Goal: Task Accomplishment & Management: Use online tool/utility

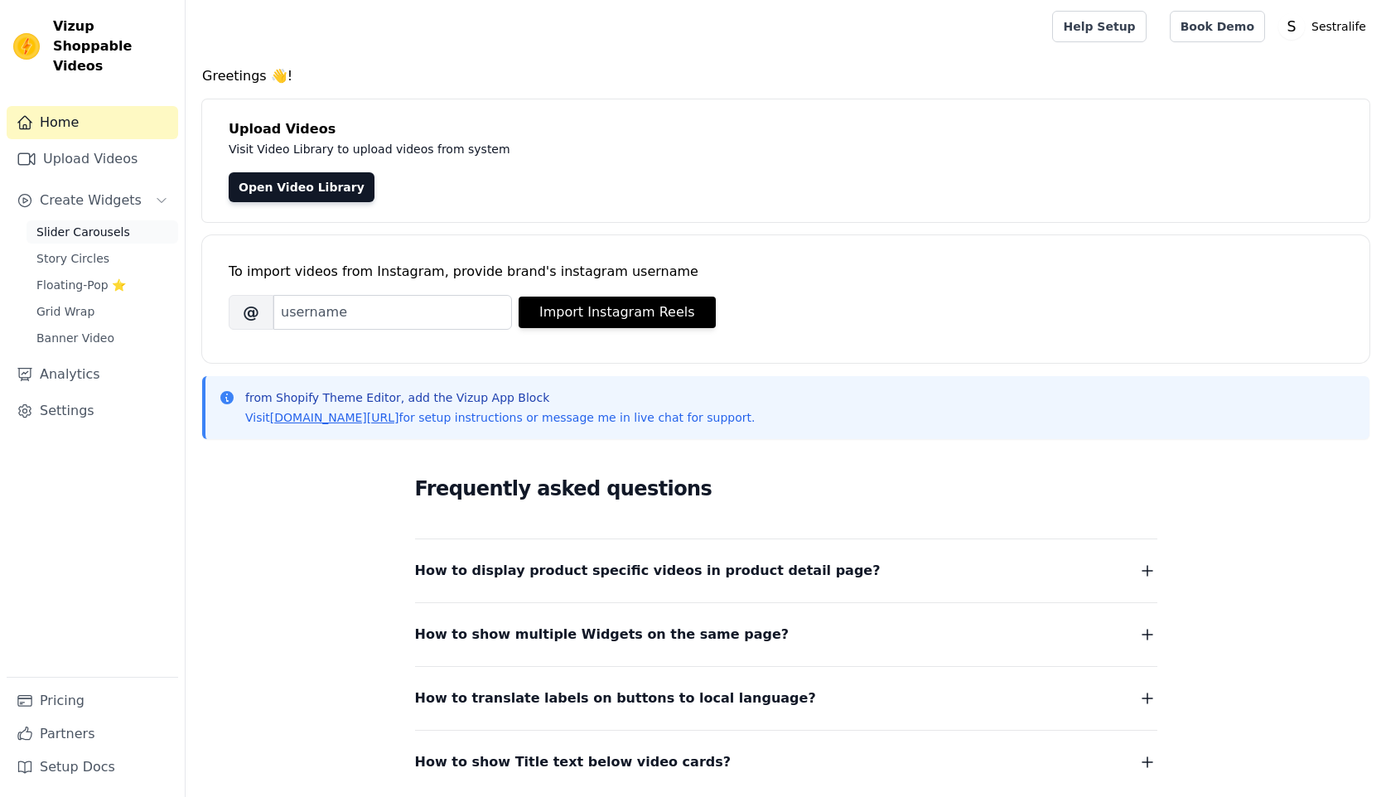
click at [67, 224] on span "Slider Carousels" at bounding box center [83, 232] width 94 height 17
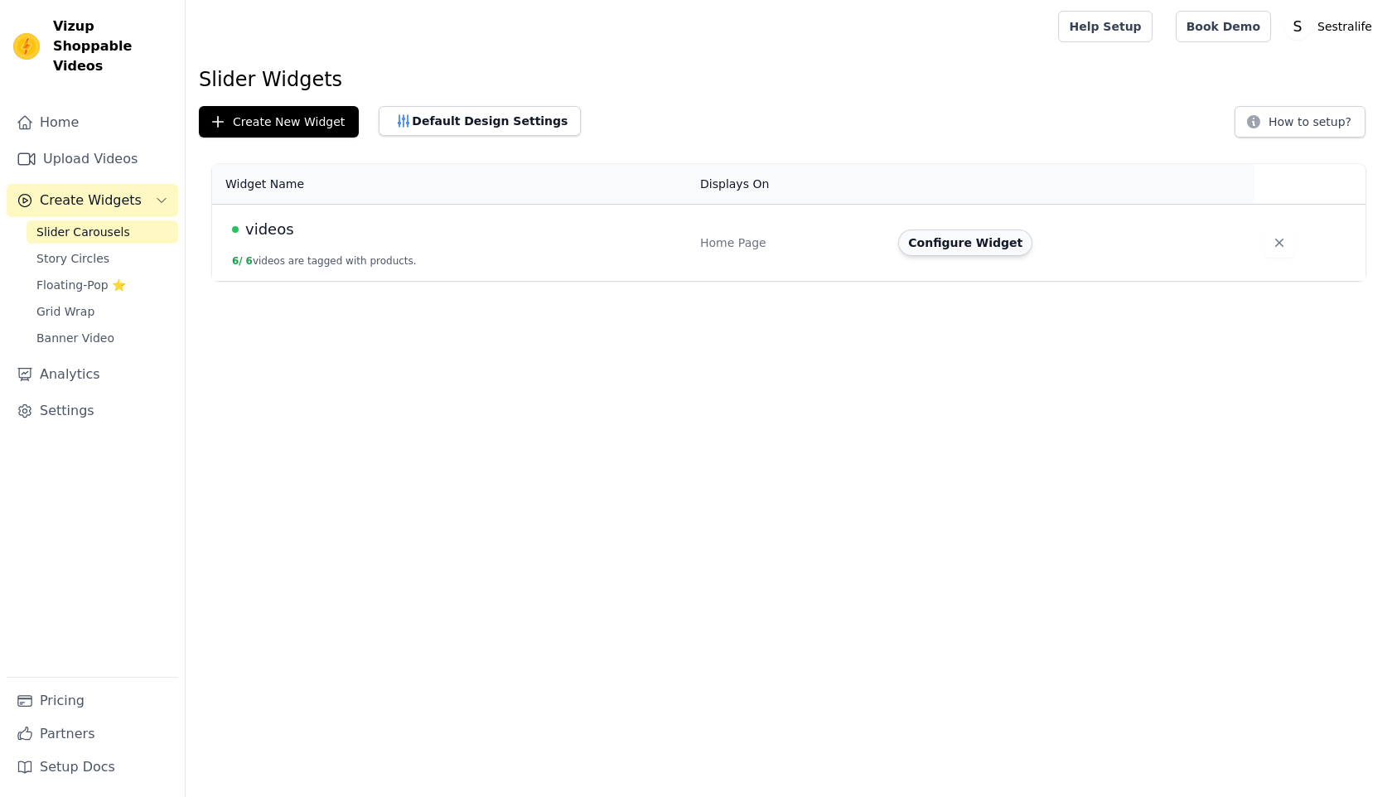
click at [978, 247] on button "Configure Widget" at bounding box center [965, 242] width 134 height 27
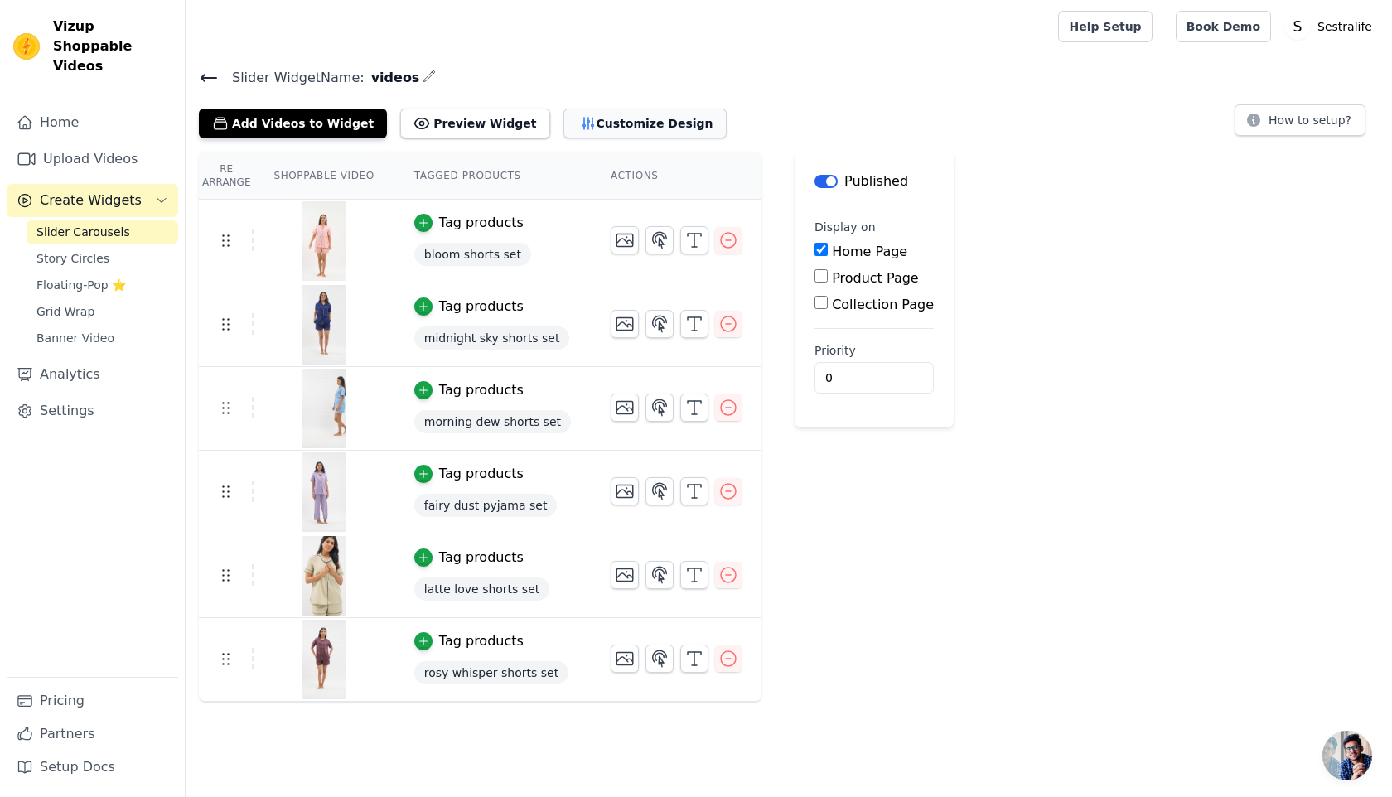
click at [582, 132] on button "Customize Design" at bounding box center [644, 124] width 163 height 30
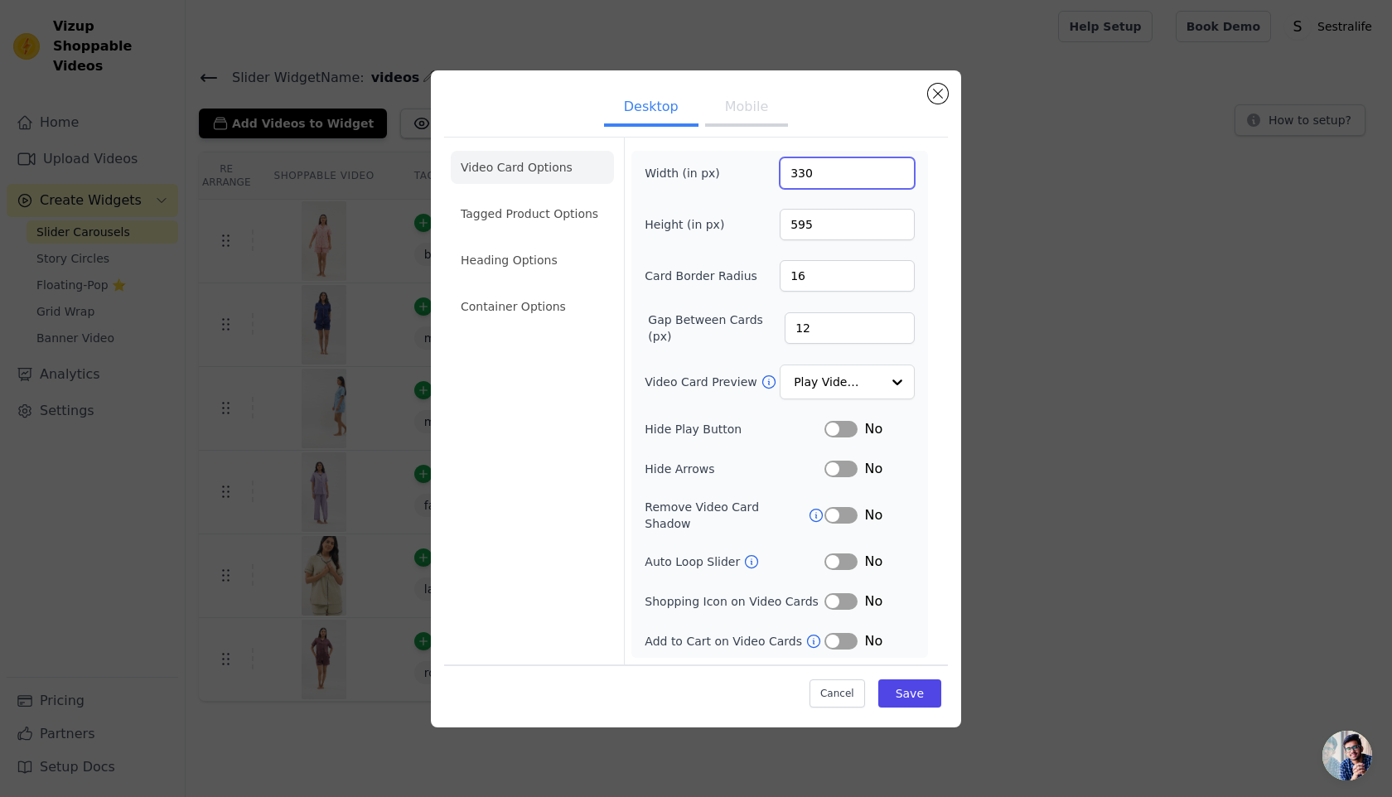
click at [829, 171] on input "330" at bounding box center [847, 172] width 135 height 31
click at [796, 188] on input "330" at bounding box center [847, 172] width 135 height 31
click at [796, 181] on input "330" at bounding box center [847, 172] width 135 height 31
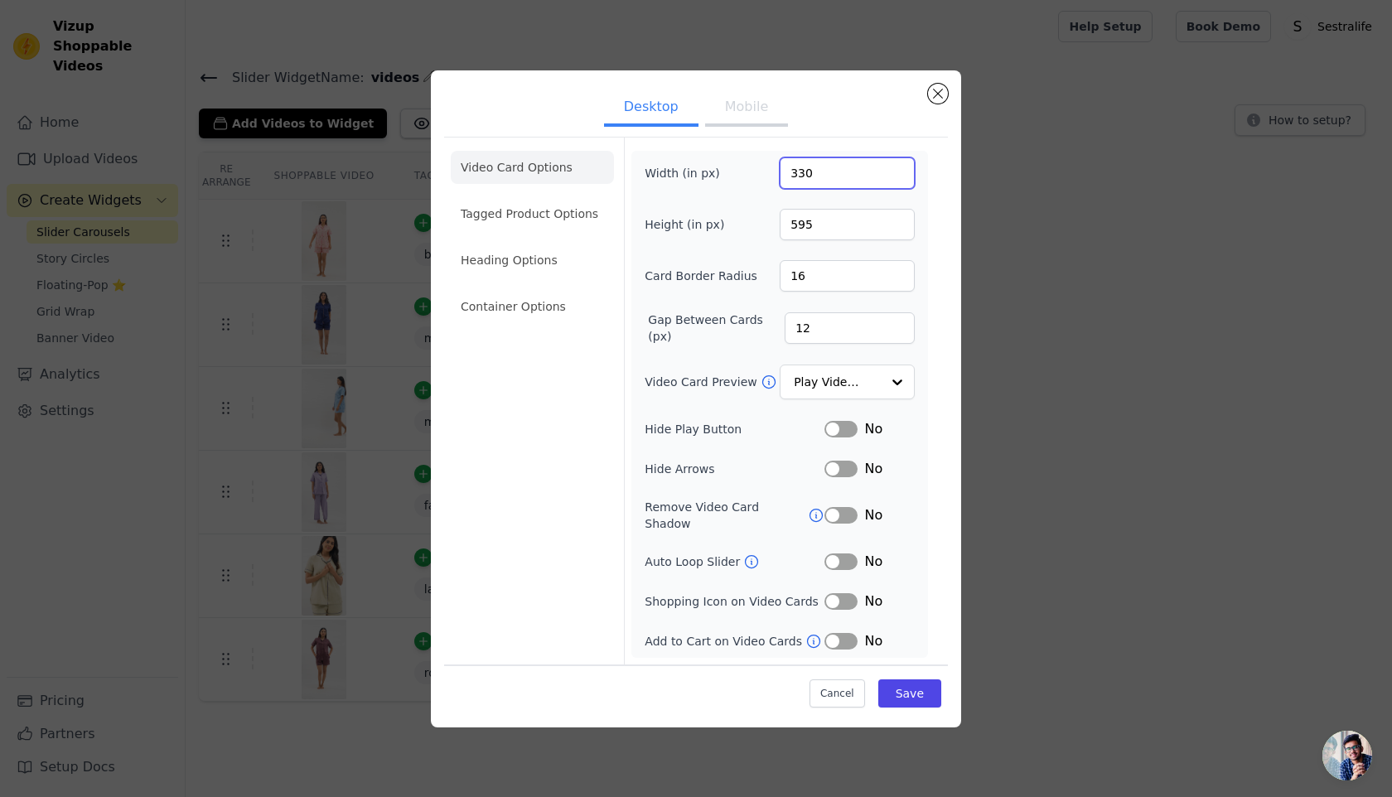
click at [796, 181] on input "330" at bounding box center [847, 172] width 135 height 31
click at [824, 181] on input "330" at bounding box center [847, 172] width 135 height 31
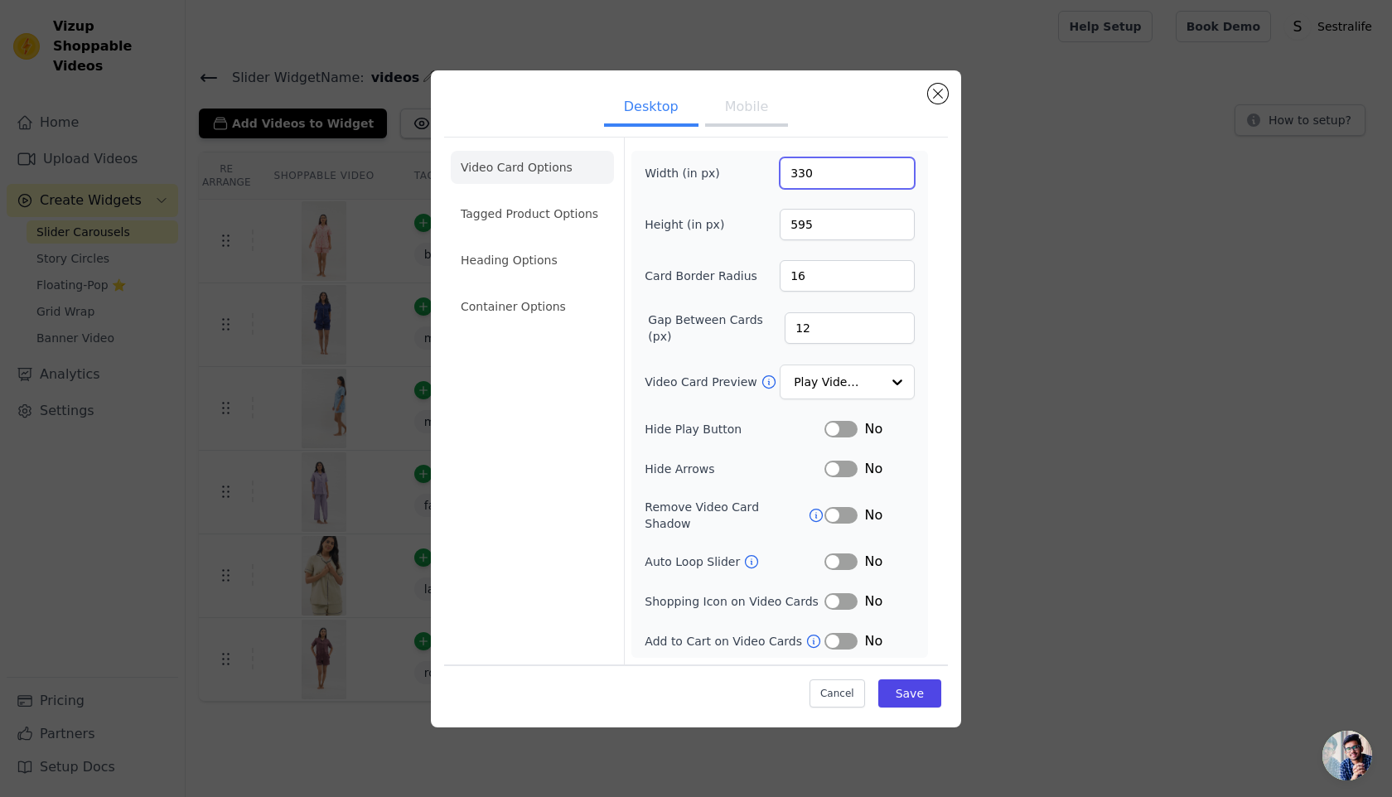
click at [798, 187] on input "330" at bounding box center [847, 172] width 135 height 31
type input "360"
click at [789, 220] on input "595" at bounding box center [847, 224] width 135 height 31
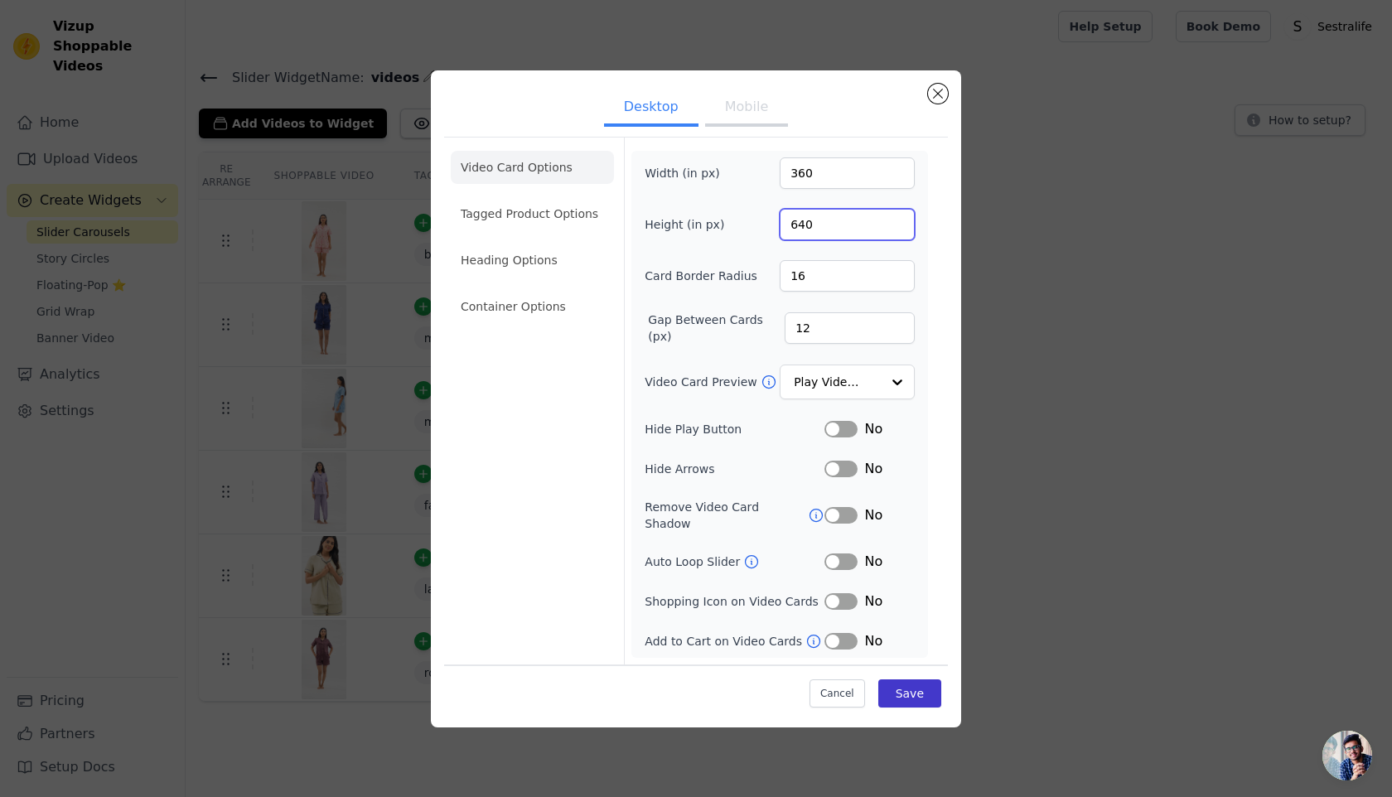
type input "640"
click at [920, 688] on button "Save" at bounding box center [909, 693] width 63 height 28
click at [924, 689] on button "Save" at bounding box center [909, 693] width 63 height 28
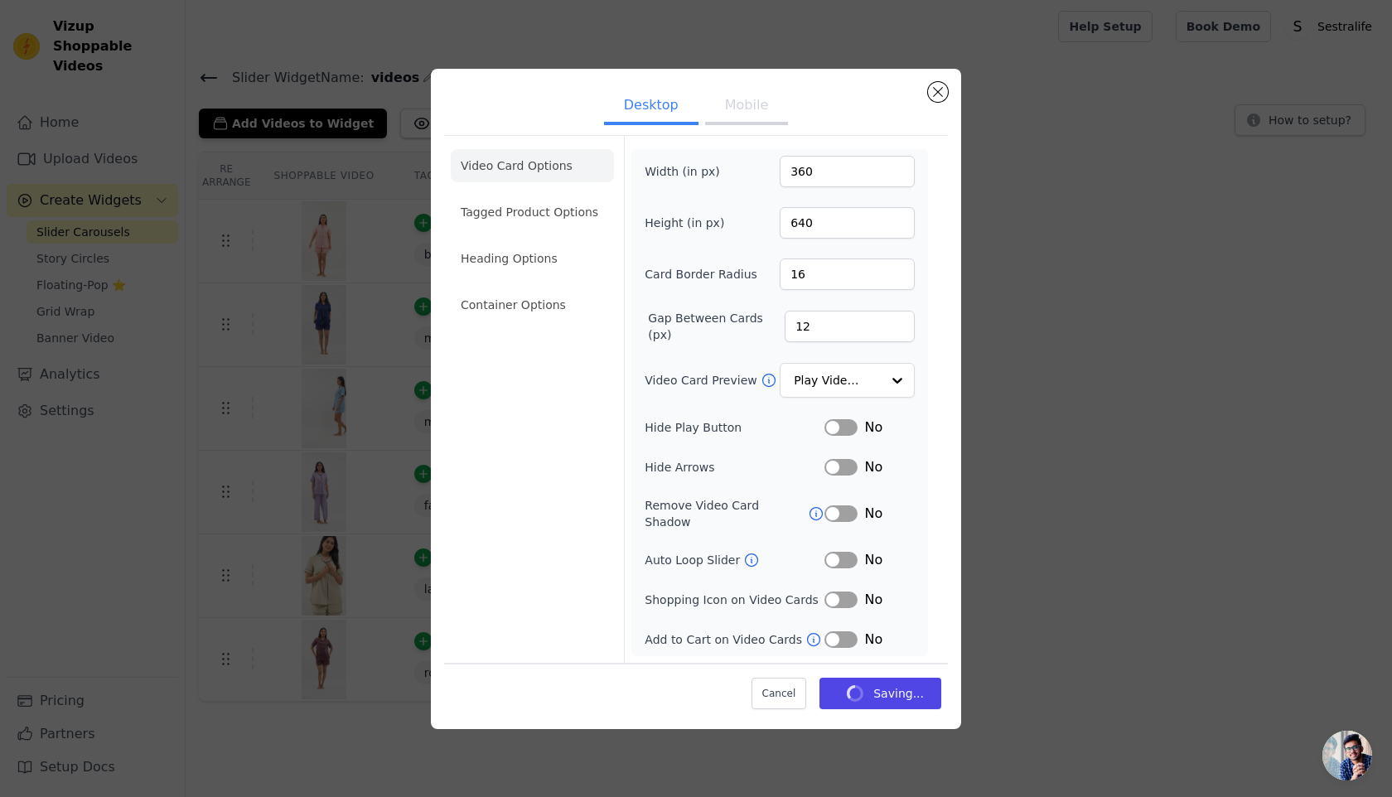
click at [1110, 443] on div "Desktop Mobile Video Card Options Tagged Product Options Heading Options Contai…" at bounding box center [696, 398] width 1339 height 713
